Goal: Use online tool/utility

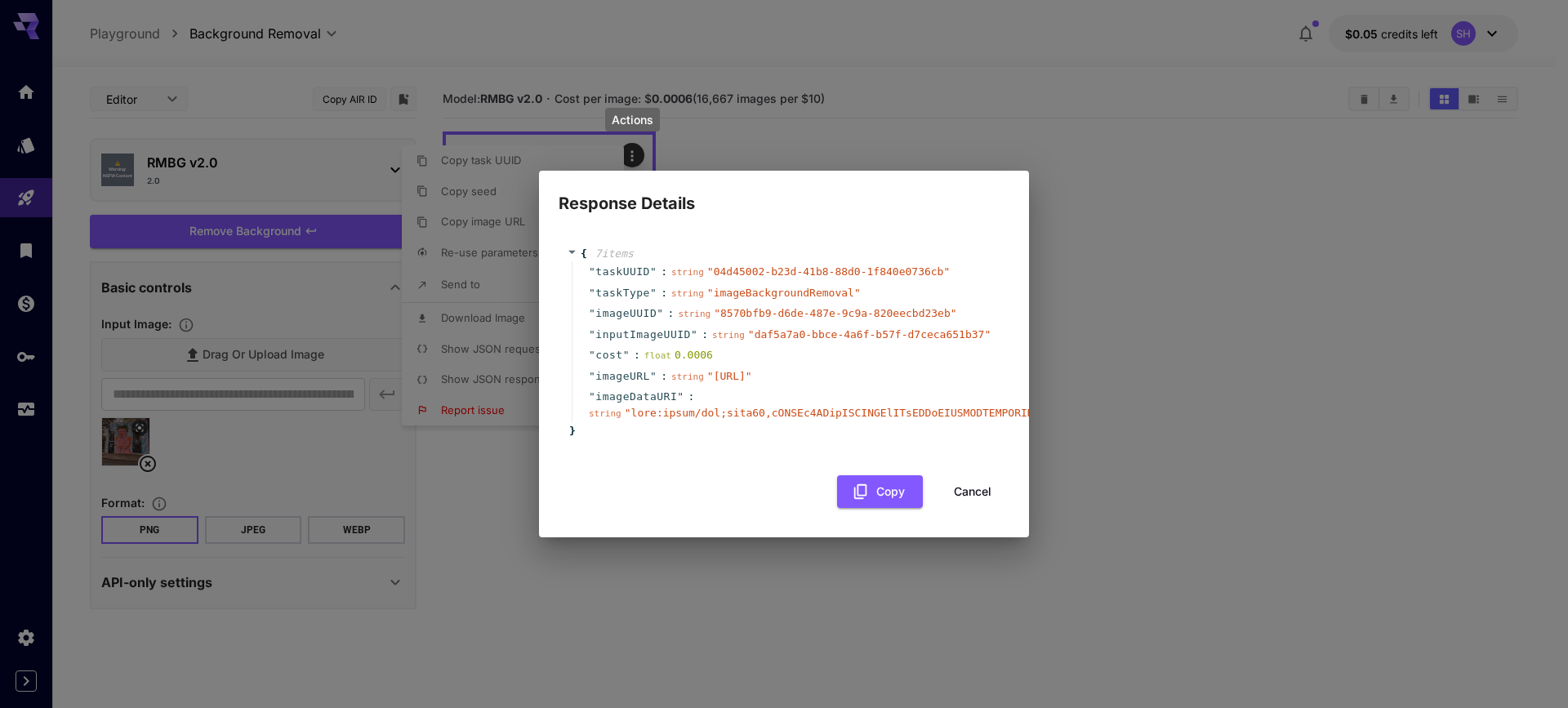
click at [836, 439] on div "{ 7 item s " taskUUID " : string " 04d45002-b23d-41b8-88d0-1f840e0736cb " " tas…" at bounding box center [783, 342] width 434 height 193
click at [676, 320] on div "" taskUUID " : string " 04d45002-b23d-41b8-88d0-1f840e0736cb " " taskType " : s…" at bounding box center [786, 342] width 429 height 161
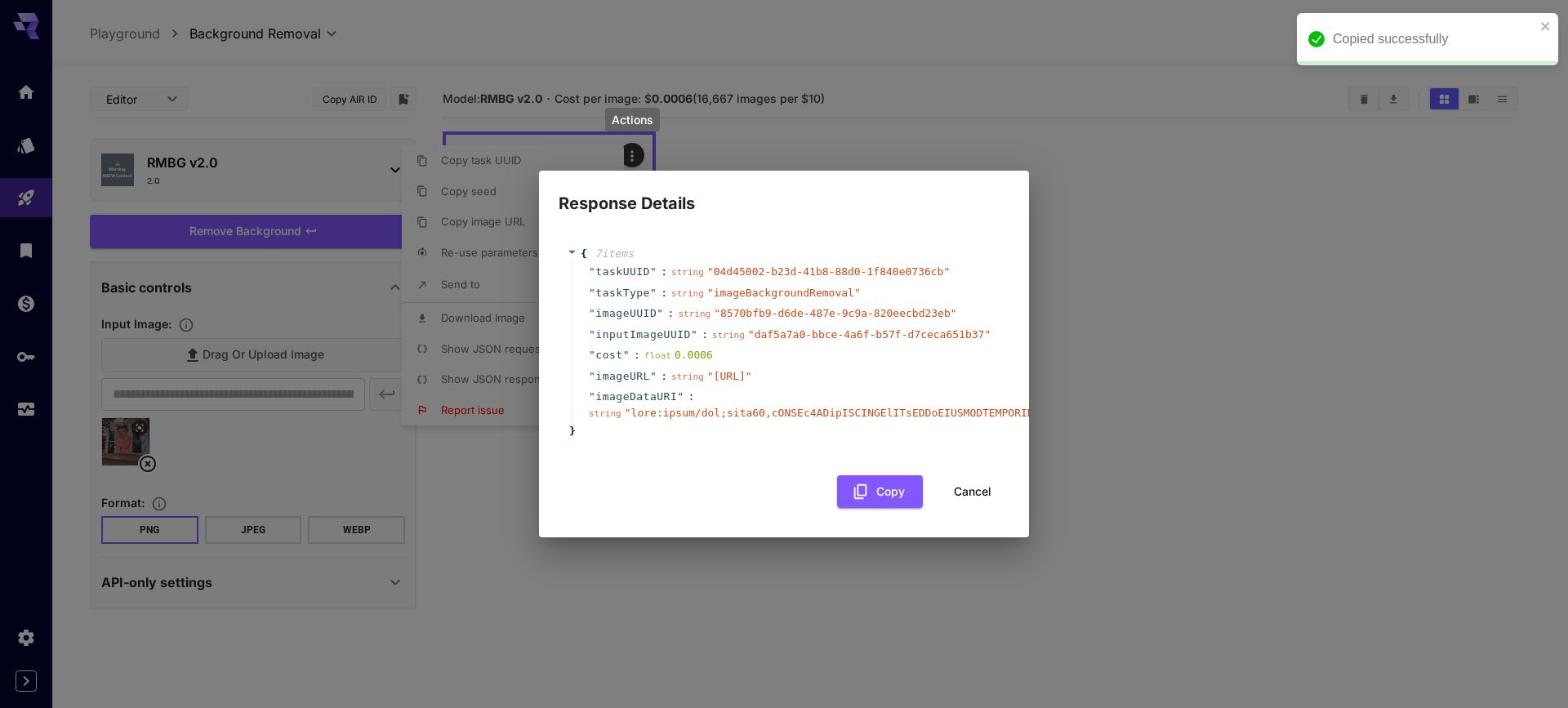
click at [722, 402] on div "" imageDataURI " : string " "" at bounding box center [786, 404] width 429 height 37
drag, startPoint x: 574, startPoint y: 284, endPoint x: 615, endPoint y: 294, distance: 42.2
click at [574, 283] on div "" taskUUID " : string " 04d45002-b23d-41b8-88d0-1f840e0736cb " " taskType " : s…" at bounding box center [786, 342] width 429 height 161
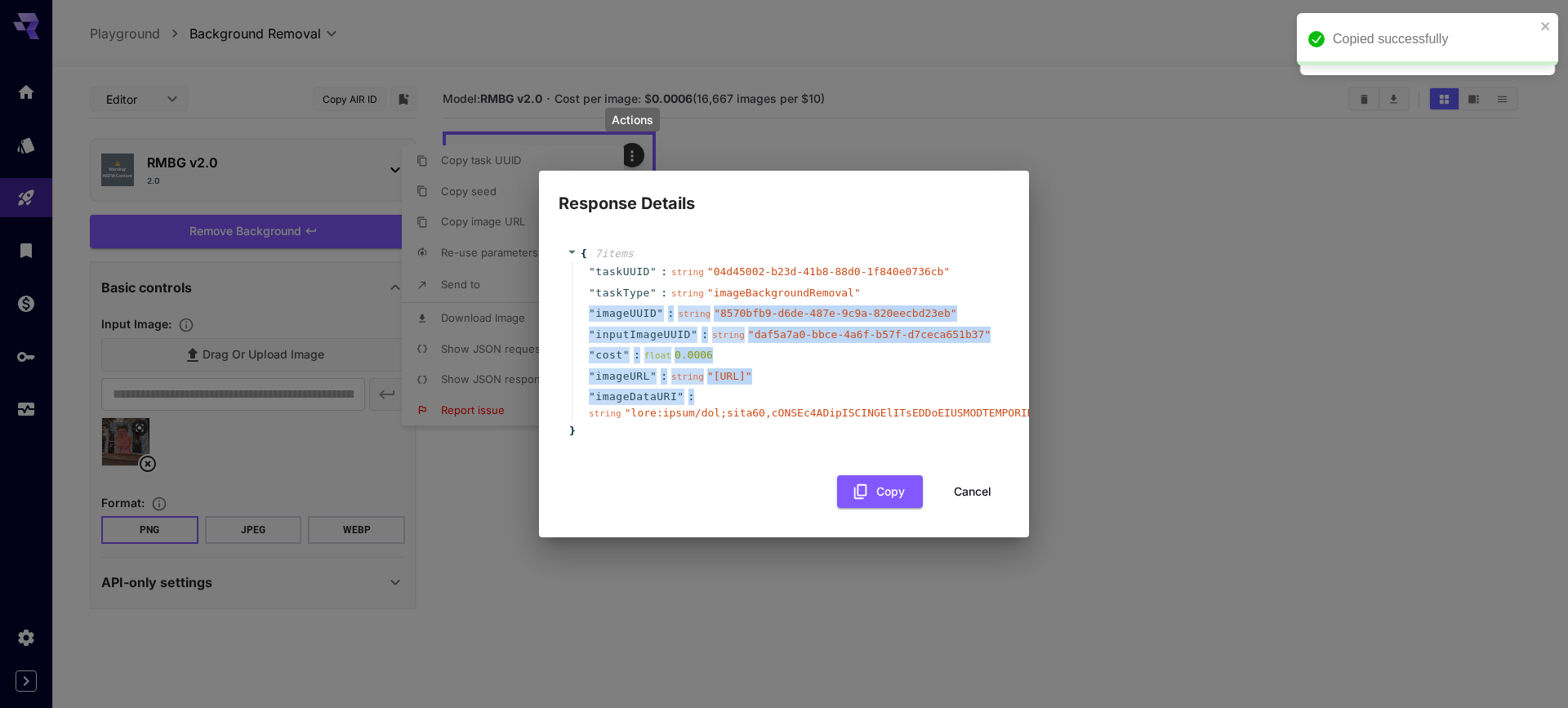
click at [752, 371] on span "" [URL] "" at bounding box center [730, 376] width 45 height 12
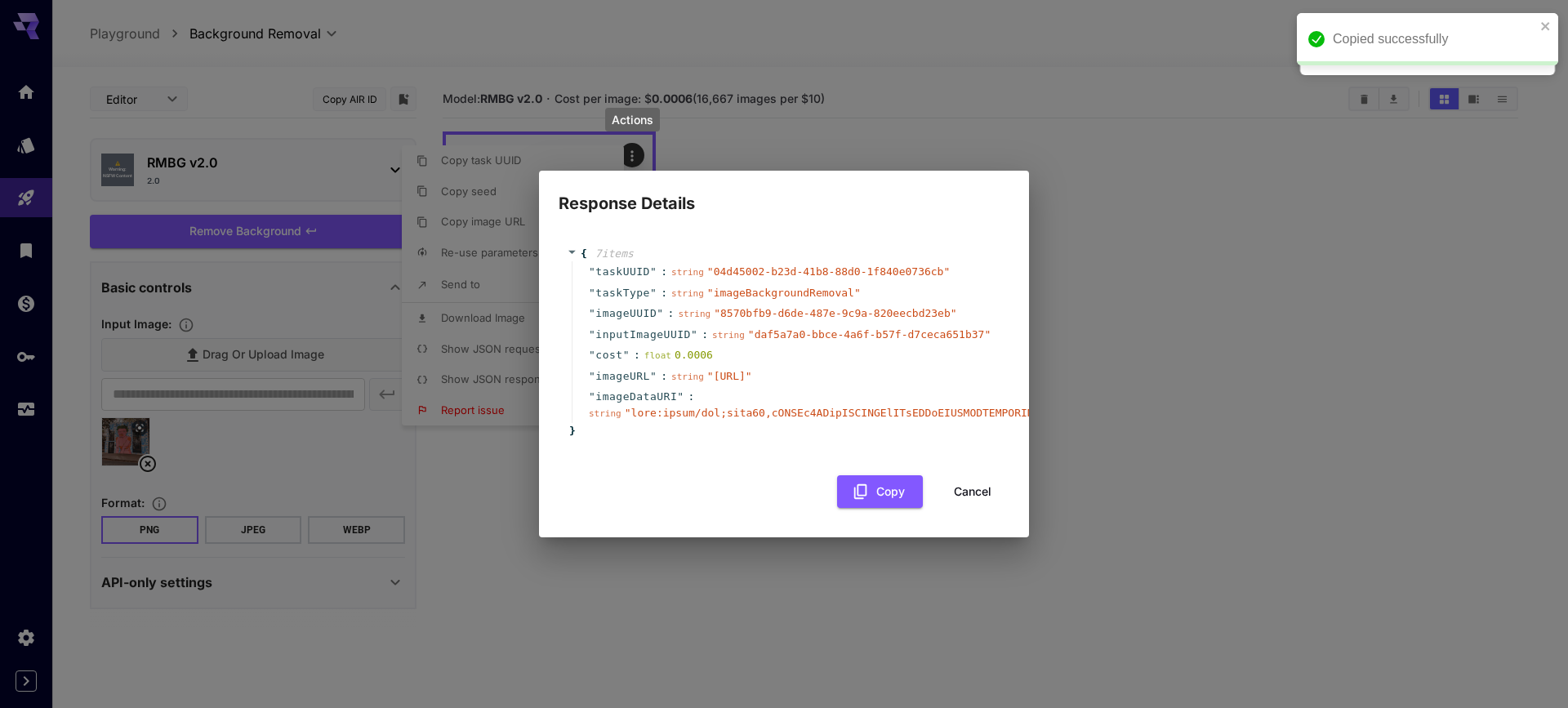
click at [821, 399] on div "" imageDataURI " : string " "" at bounding box center [786, 404] width 429 height 37
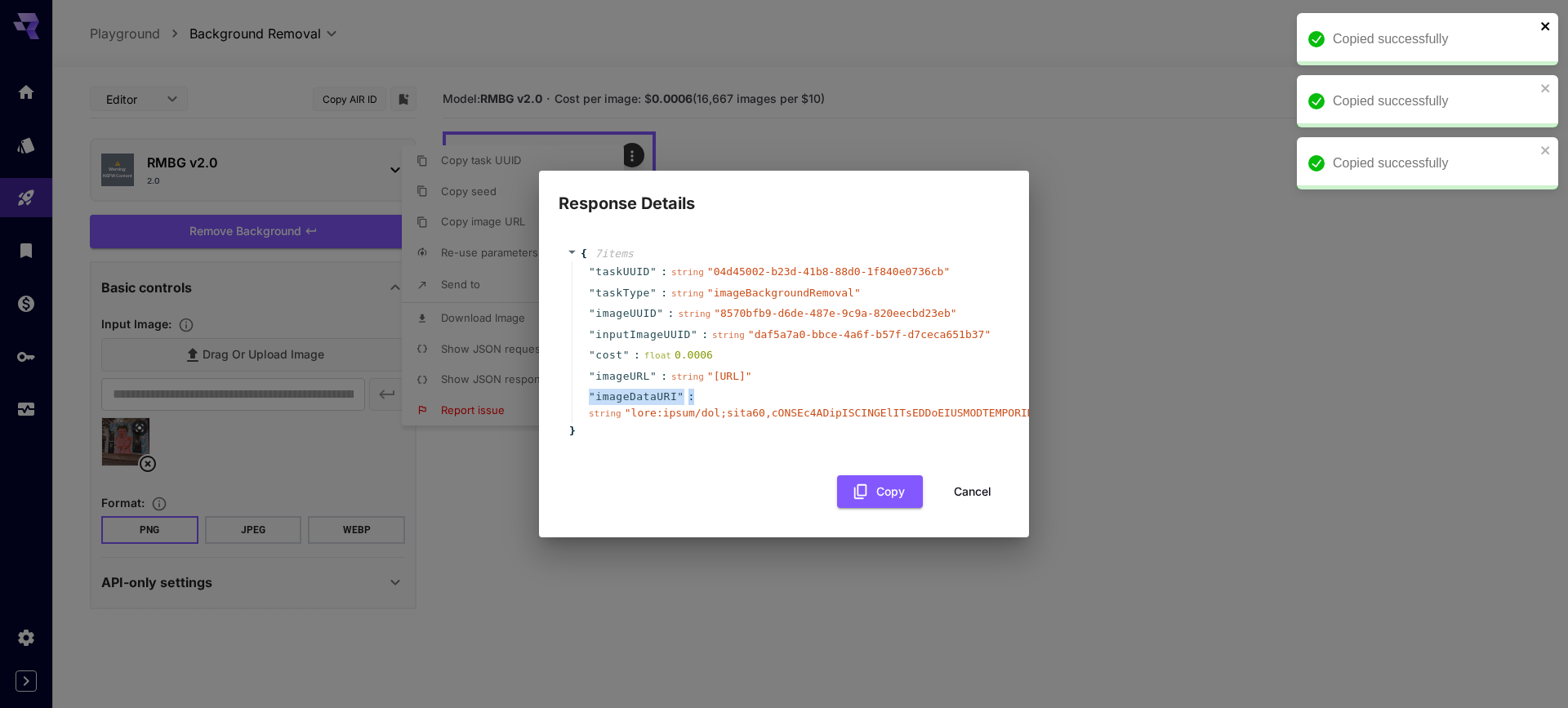
click at [1548, 23] on icon "close" at bounding box center [1544, 26] width 8 height 8
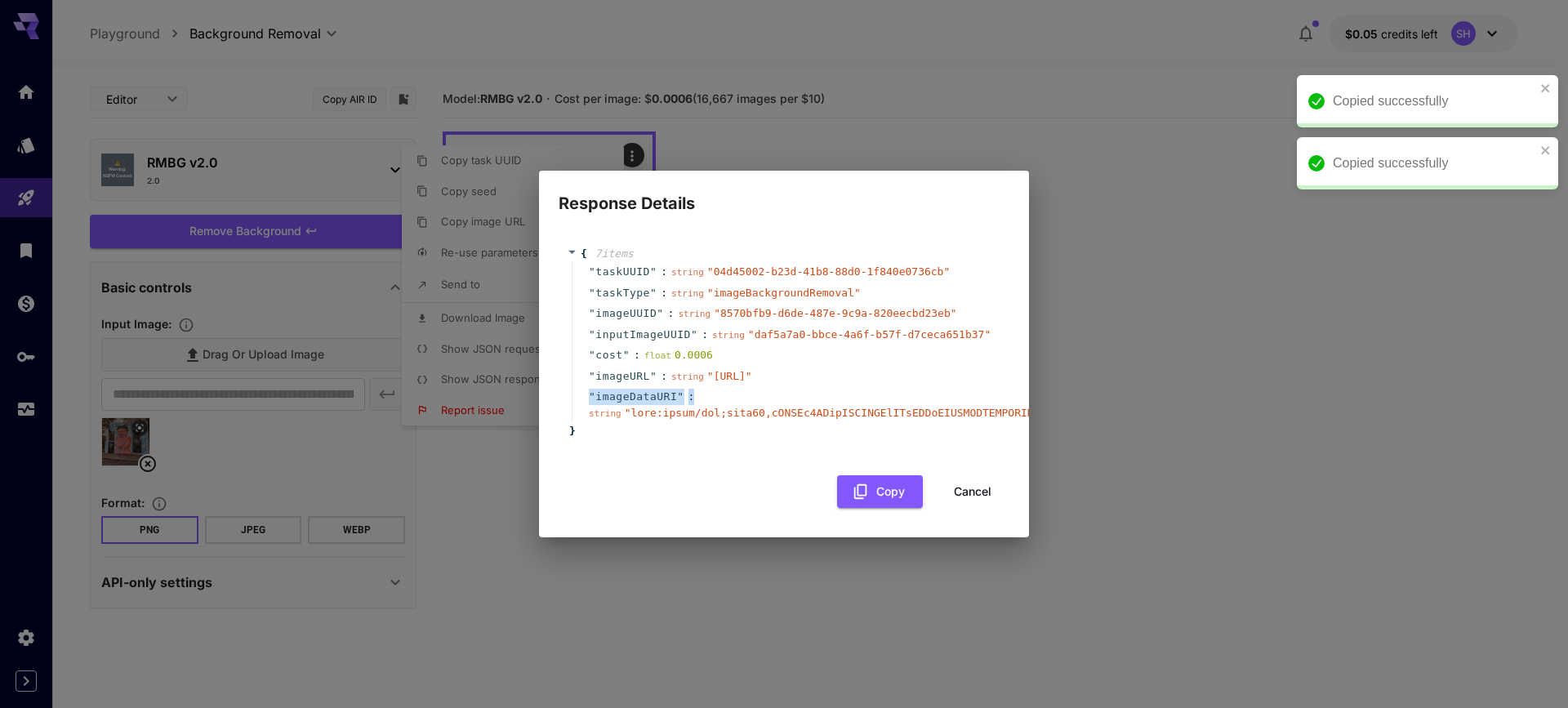
click at [1548, 75] on div "Copied successfully" at bounding box center [1427, 101] width 261 height 53
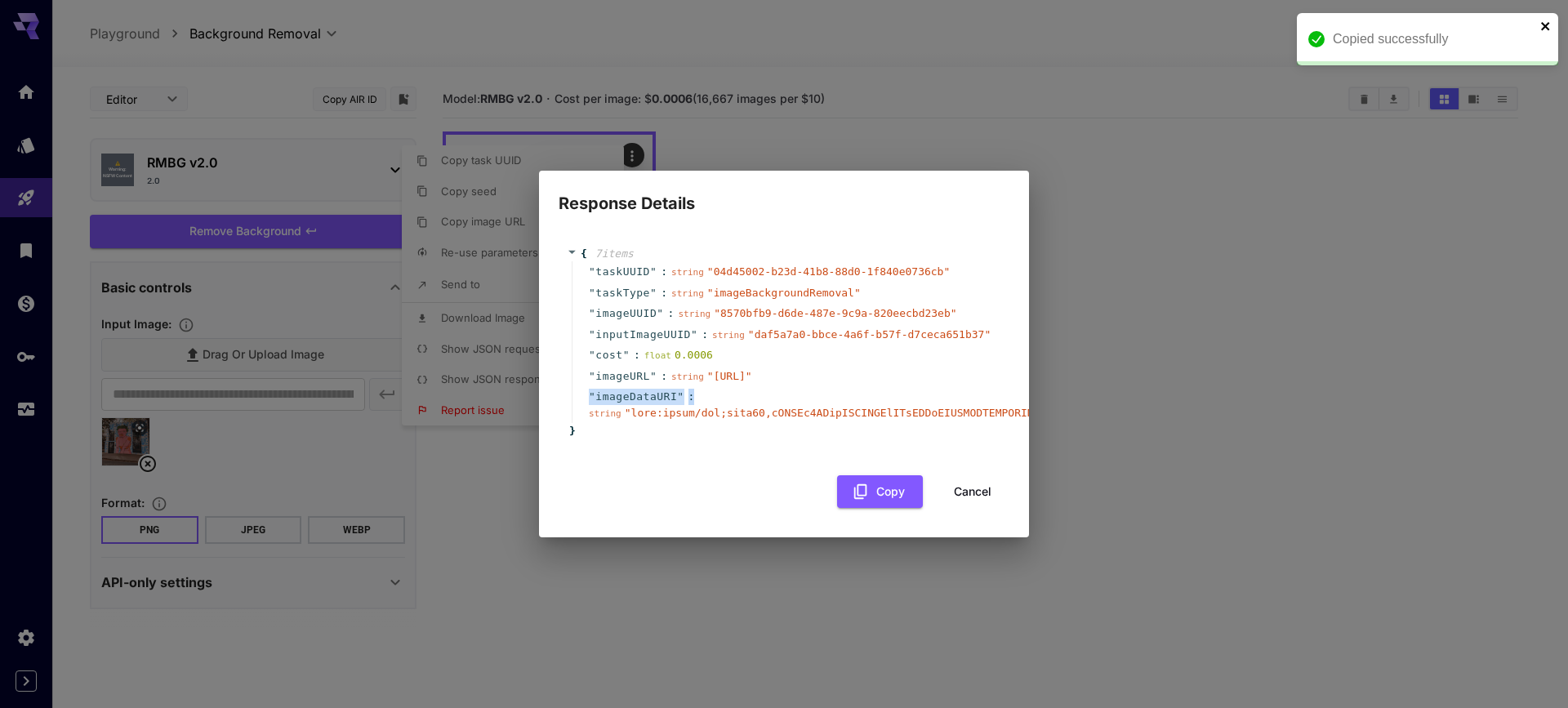
click at [1541, 29] on icon "close" at bounding box center [1544, 26] width 8 height 8
